Goal: Check status: Check status

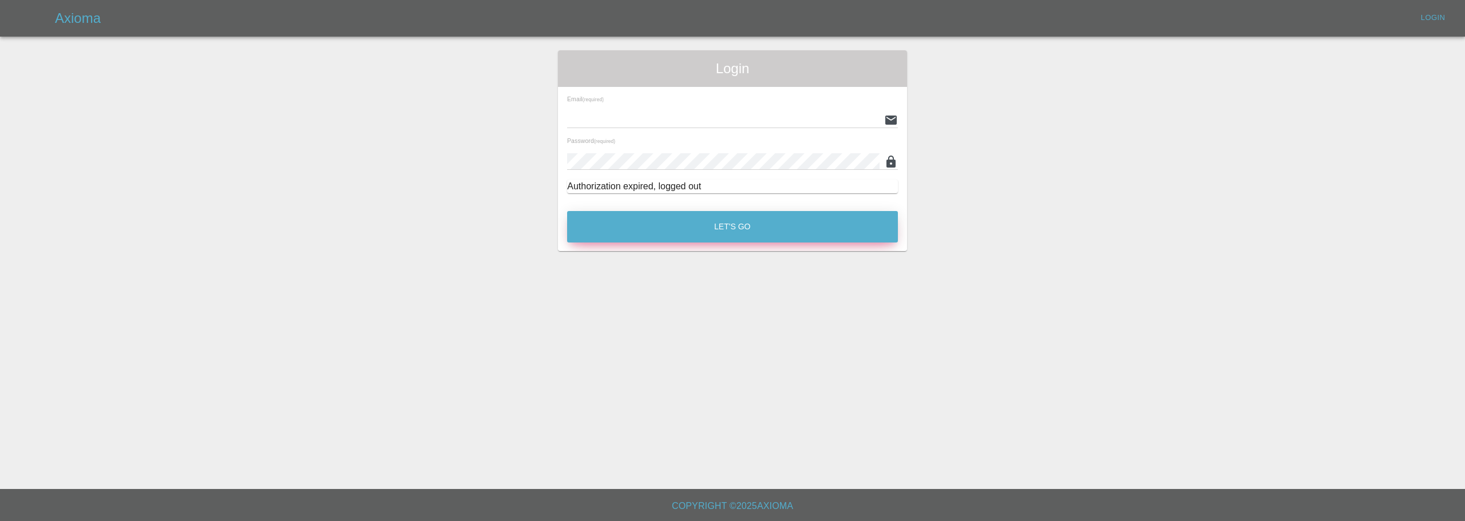
type input "[EMAIL_ADDRESS][DOMAIN_NAME]"
click at [675, 228] on button "Let's Go" at bounding box center [732, 226] width 331 height 31
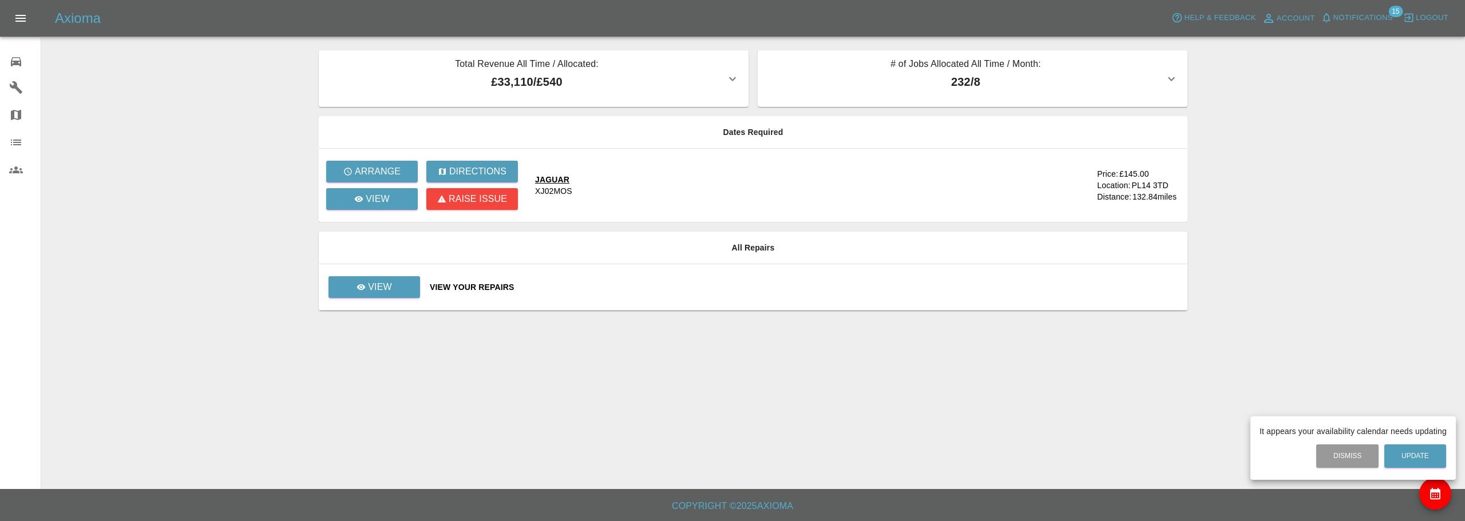
click at [364, 288] on div at bounding box center [732, 260] width 1465 height 521
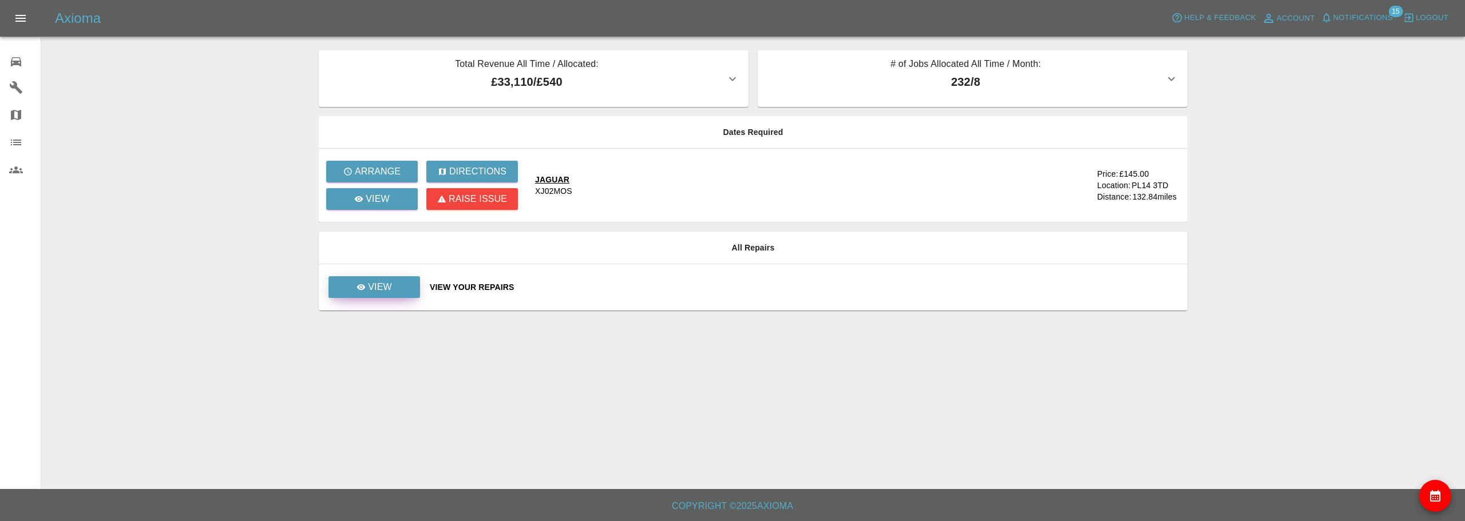
click at [386, 282] on p "View" at bounding box center [380, 287] width 24 height 14
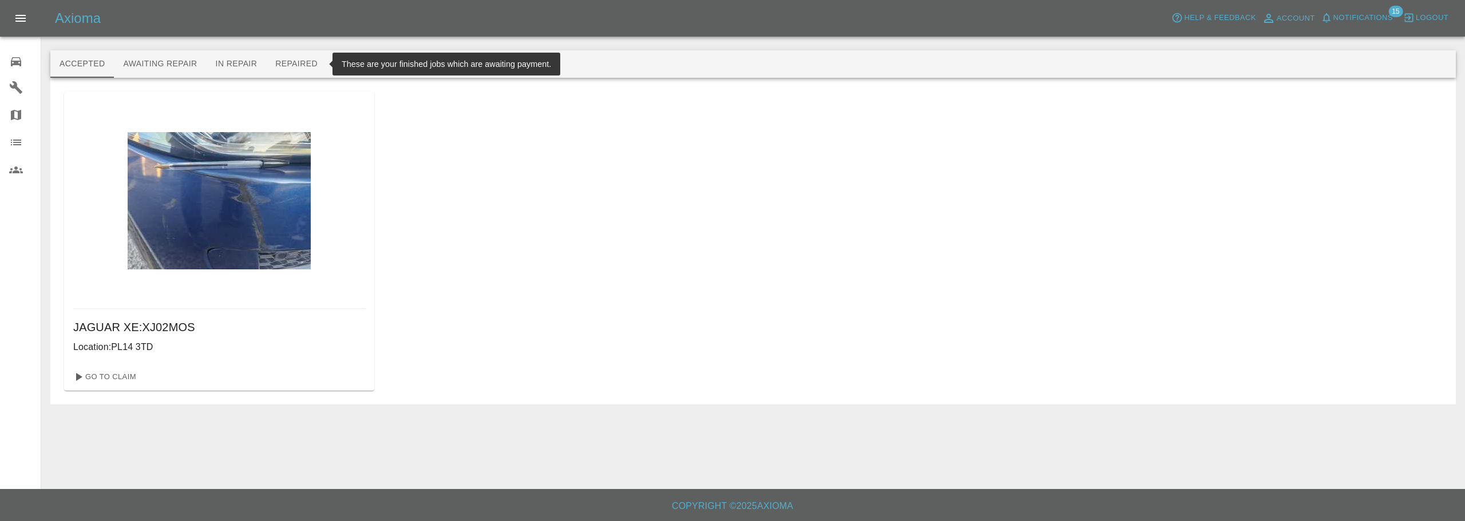
click at [315, 64] on button "Repaired" at bounding box center [296, 63] width 61 height 27
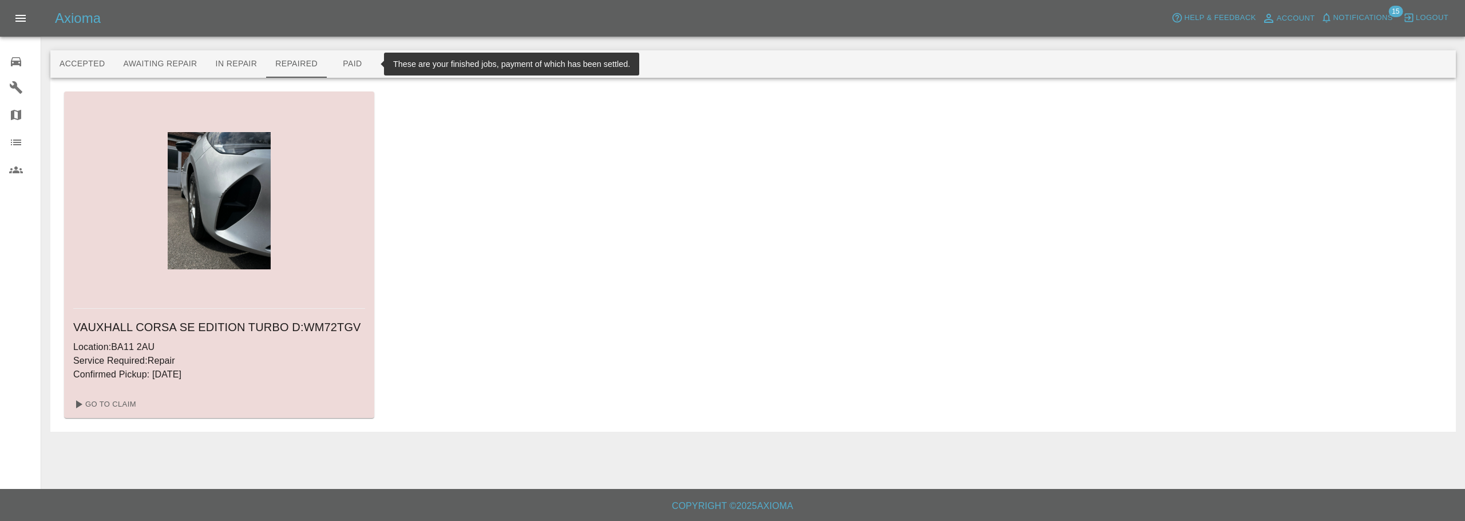
click at [341, 58] on button "Paid" at bounding box center [352, 63] width 51 height 27
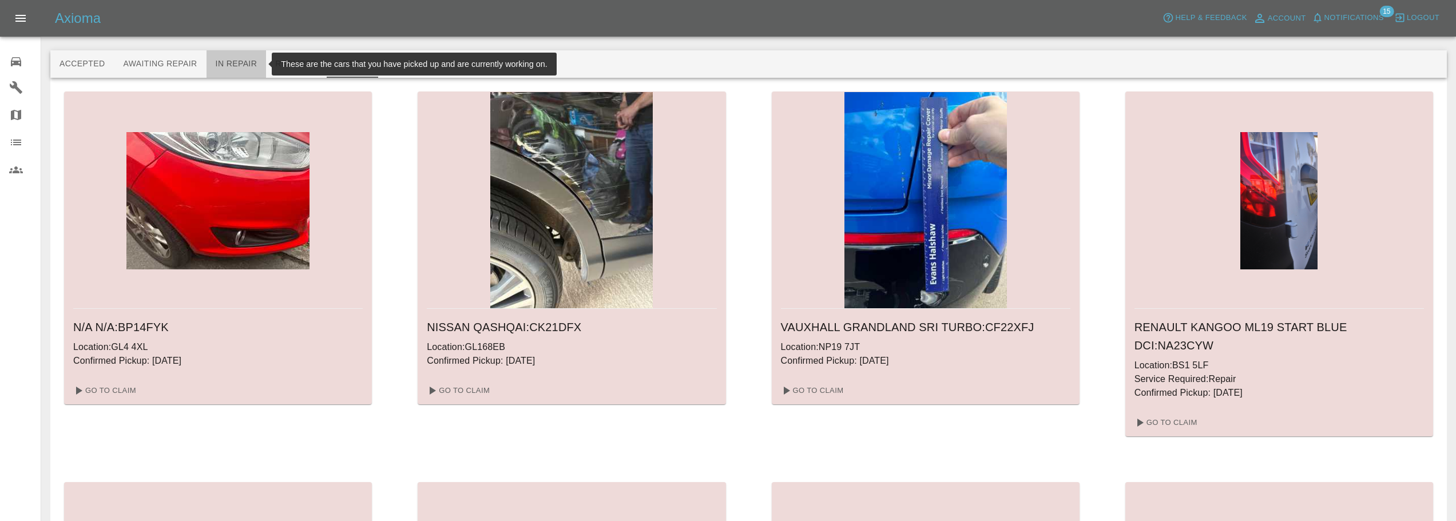
click at [253, 64] on button "In Repair" at bounding box center [237, 63] width 60 height 27
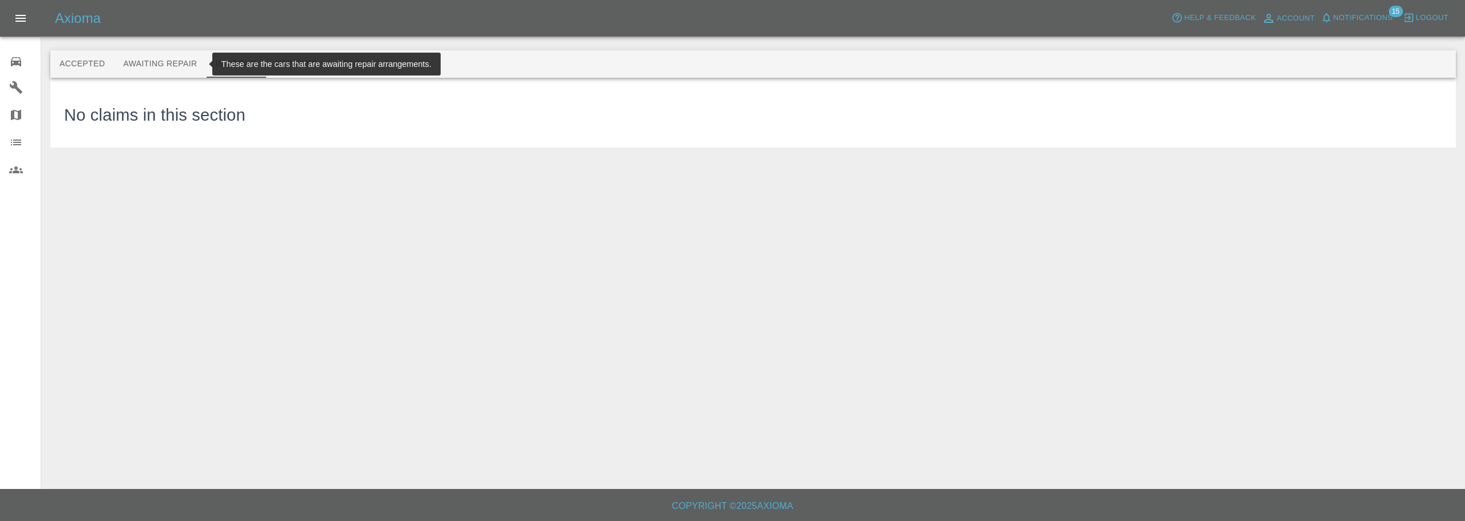
click at [160, 54] on button "Awaiting Repair" at bounding box center [160, 63] width 92 height 27
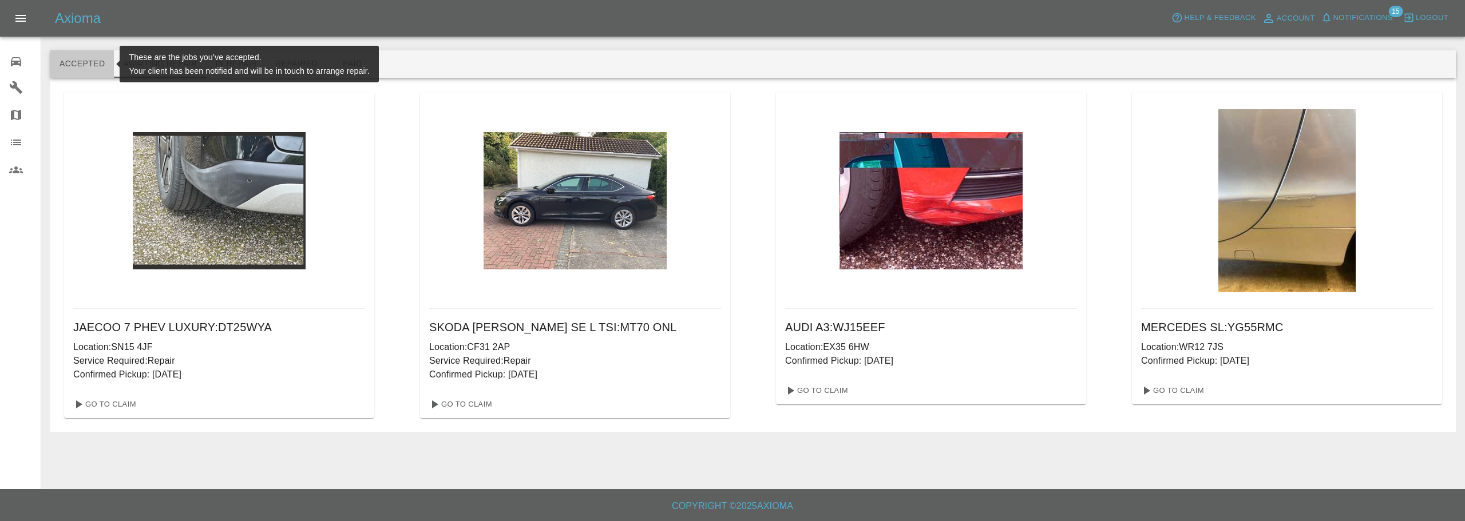
click at [76, 51] on button "Accepted" at bounding box center [82, 63] width 64 height 27
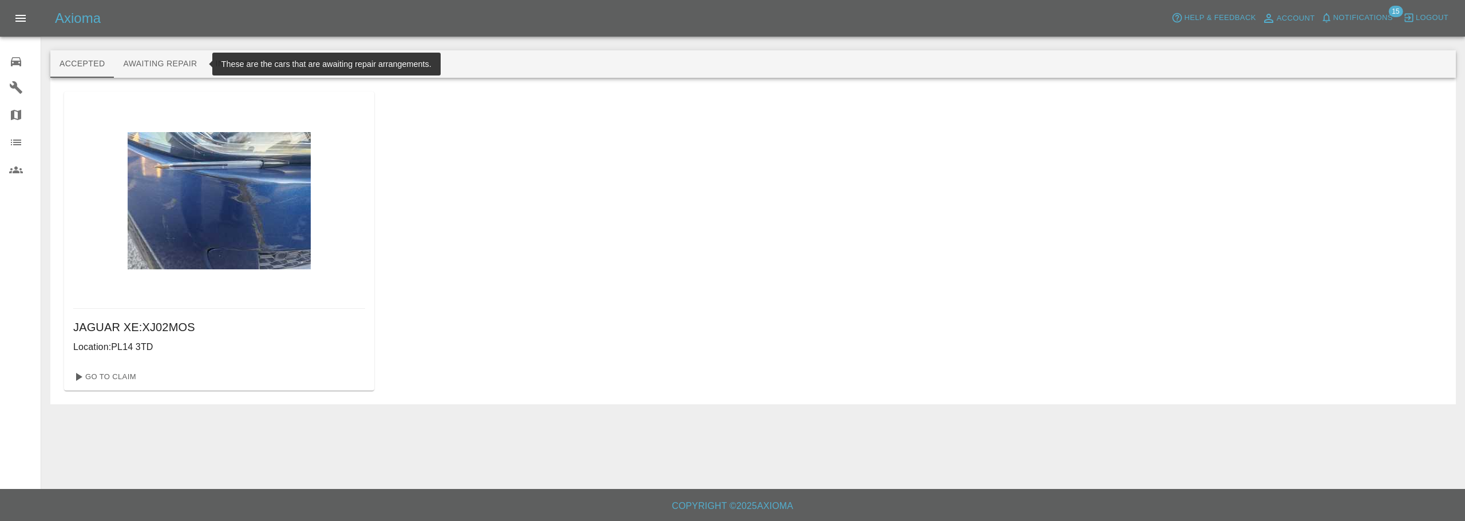
click at [126, 66] on button "Awaiting Repair" at bounding box center [160, 63] width 92 height 27
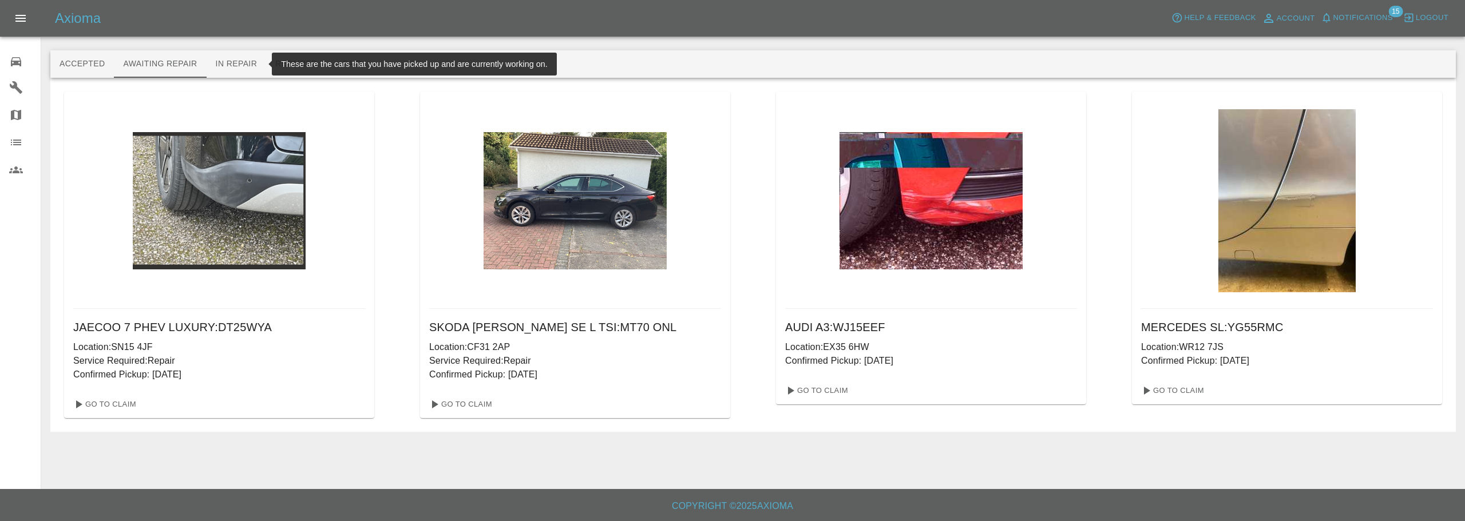
click at [229, 65] on button "In Repair" at bounding box center [237, 63] width 60 height 27
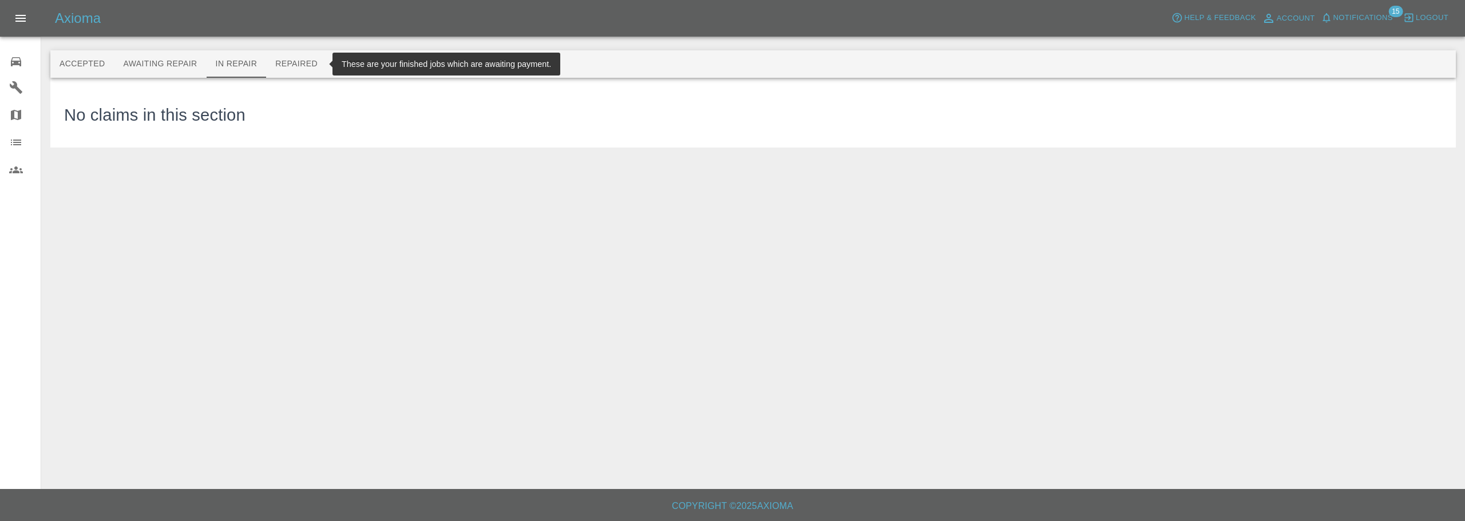
click at [289, 62] on button "Repaired" at bounding box center [296, 63] width 61 height 27
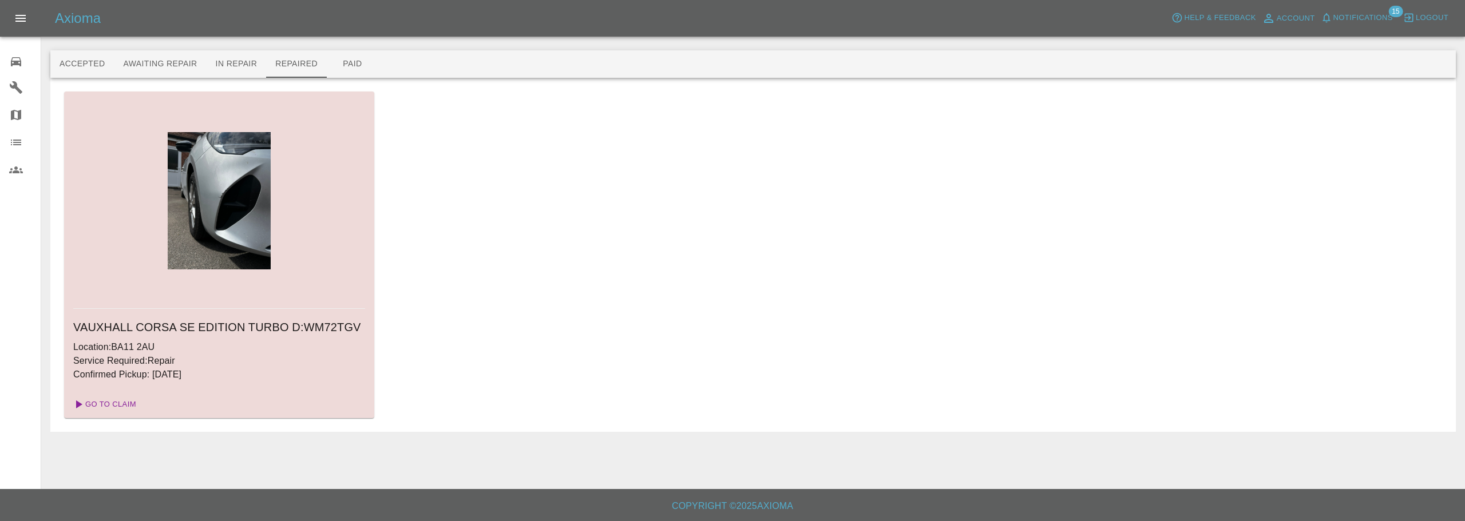
click at [123, 403] on link "Go To Claim" at bounding box center [104, 404] width 70 height 18
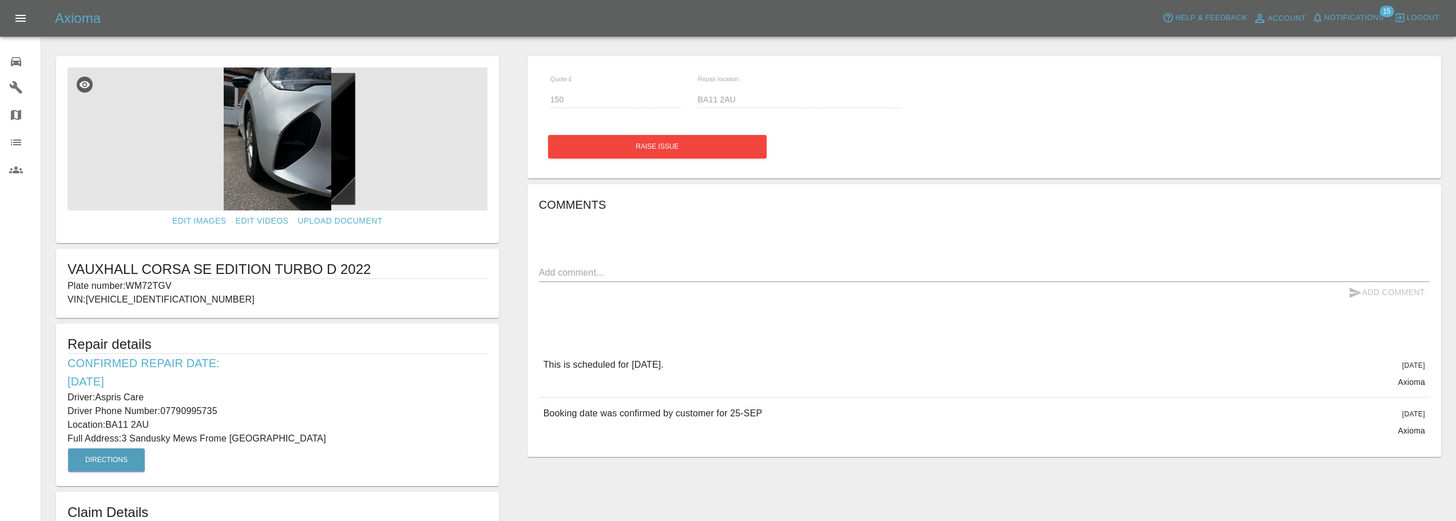
click at [679, 81] on div "Quote £ 150" at bounding box center [615, 92] width 130 height 32
click at [608, 100] on div "Quote £ 150" at bounding box center [616, 97] width 148 height 42
drag, startPoint x: 132, startPoint y: 286, endPoint x: 179, endPoint y: 286, distance: 46.9
click at [179, 286] on p "Plate number: WM72TGV" at bounding box center [278, 286] width 420 height 14
